Goal: Task Accomplishment & Management: Use online tool/utility

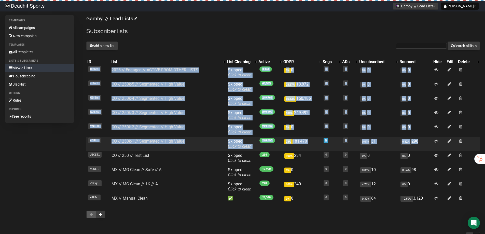
drag, startPoint x: 83, startPoint y: 60, endPoint x: 472, endPoint y: 140, distance: 397.3
click at [472, 140] on div "Campaigns All campaigns New campaign Templates All templates Lists & subscriber…" at bounding box center [242, 119] width 475 height 208
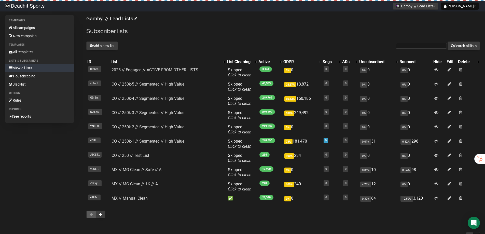
click at [258, 36] on div "Gambyl // Lead Lists Subscriber lists Add a new list Search all lists List name…" at bounding box center [283, 119] width 394 height 208
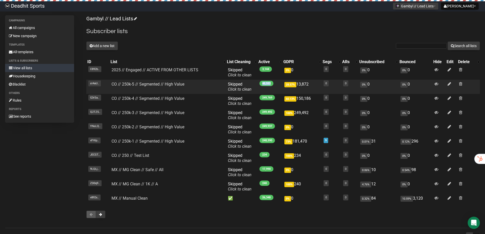
drag, startPoint x: 260, startPoint y: 83, endPoint x: 273, endPoint y: 83, distance: 13.2
click at [273, 83] on td "48,553" at bounding box center [270, 87] width 25 height 14
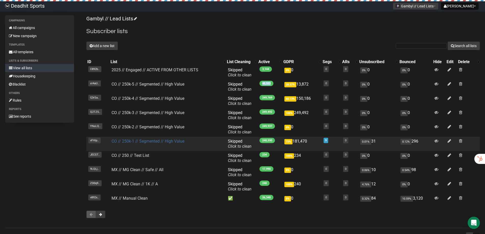
click at [132, 140] on link "CO // 250k-1 // Segmented // High Value" at bounding box center [148, 141] width 73 height 5
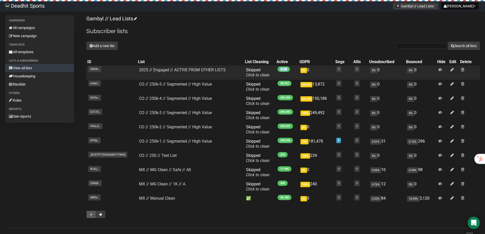
drag, startPoint x: 277, startPoint y: 71, endPoint x: 286, endPoint y: 71, distance: 9.2
click at [286, 71] on span "3,144" at bounding box center [284, 68] width 12 height 5
click at [168, 69] on link "2025 // Engaged // ACTIVE FROM OTHER LISTS" at bounding box center [182, 69] width 87 height 5
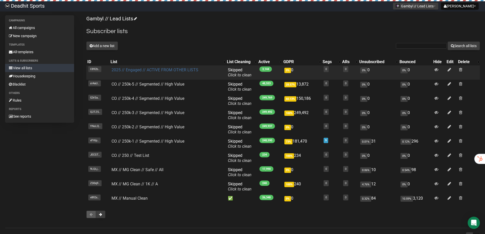
click at [138, 70] on link "2025 // Engaged // ACTIVE FROM OTHER LISTS" at bounding box center [155, 69] width 87 height 5
